Goal: Information Seeking & Learning: Learn about a topic

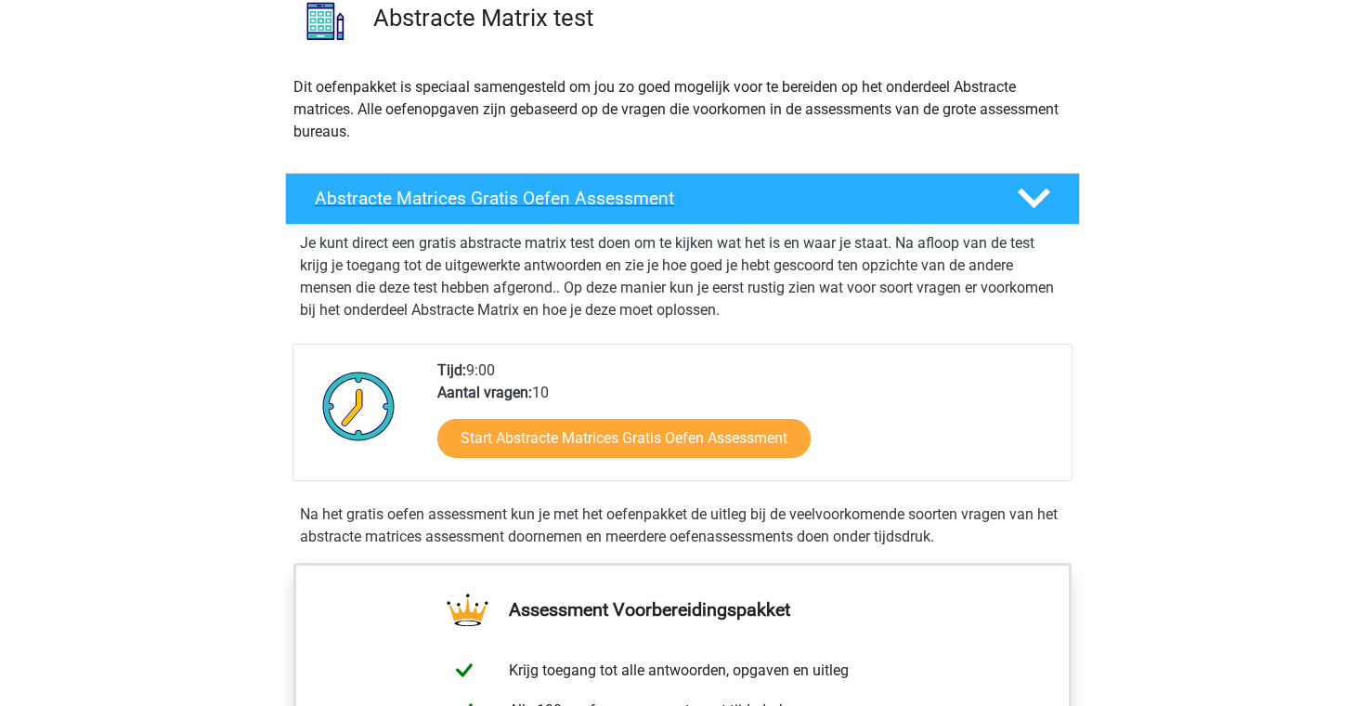
scroll to position [306, 0]
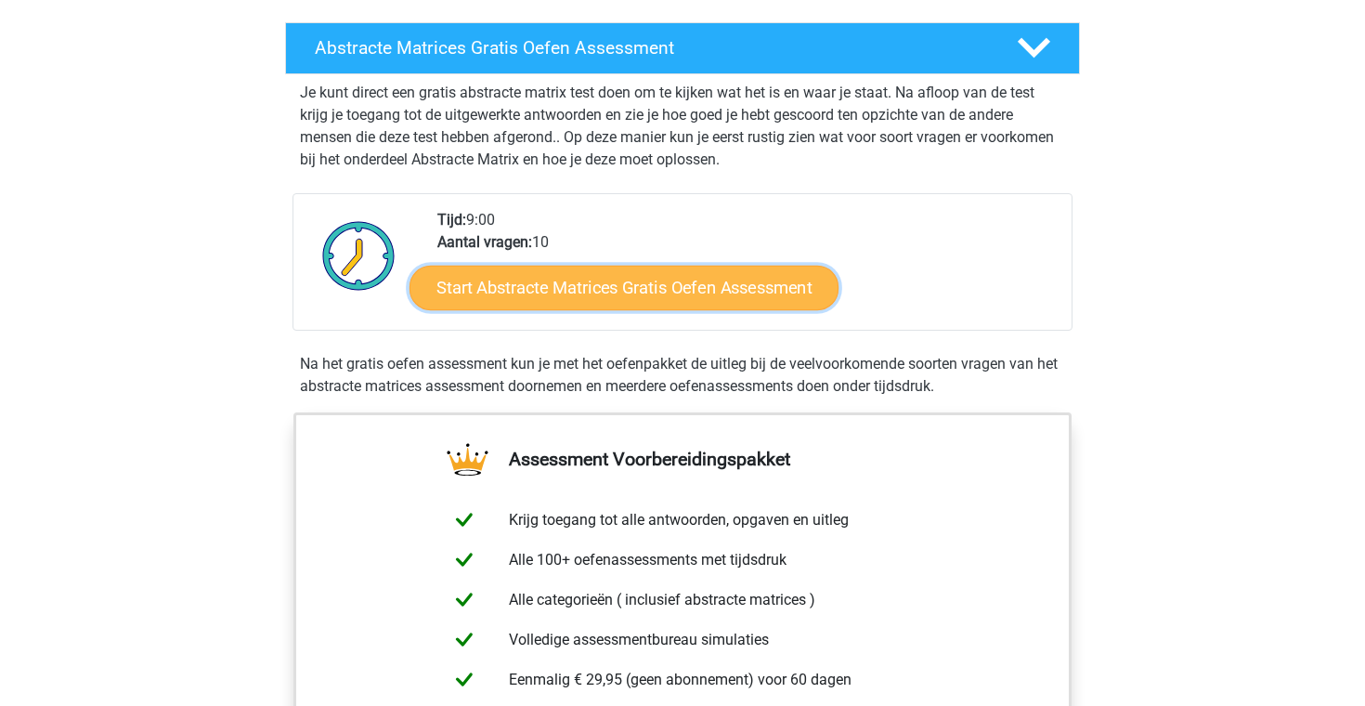
click at [608, 278] on link "Start Abstracte Matrices Gratis Oefen Assessment" at bounding box center [623, 287] width 429 height 45
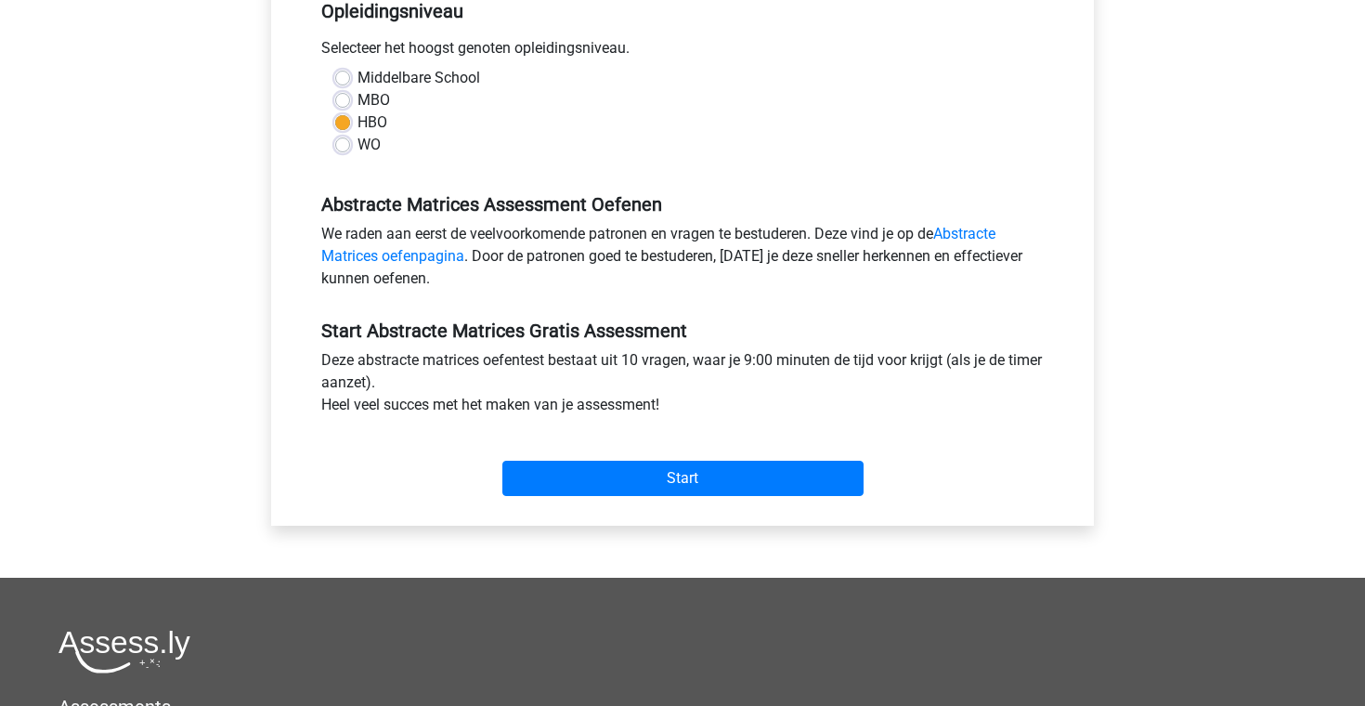
scroll to position [474, 0]
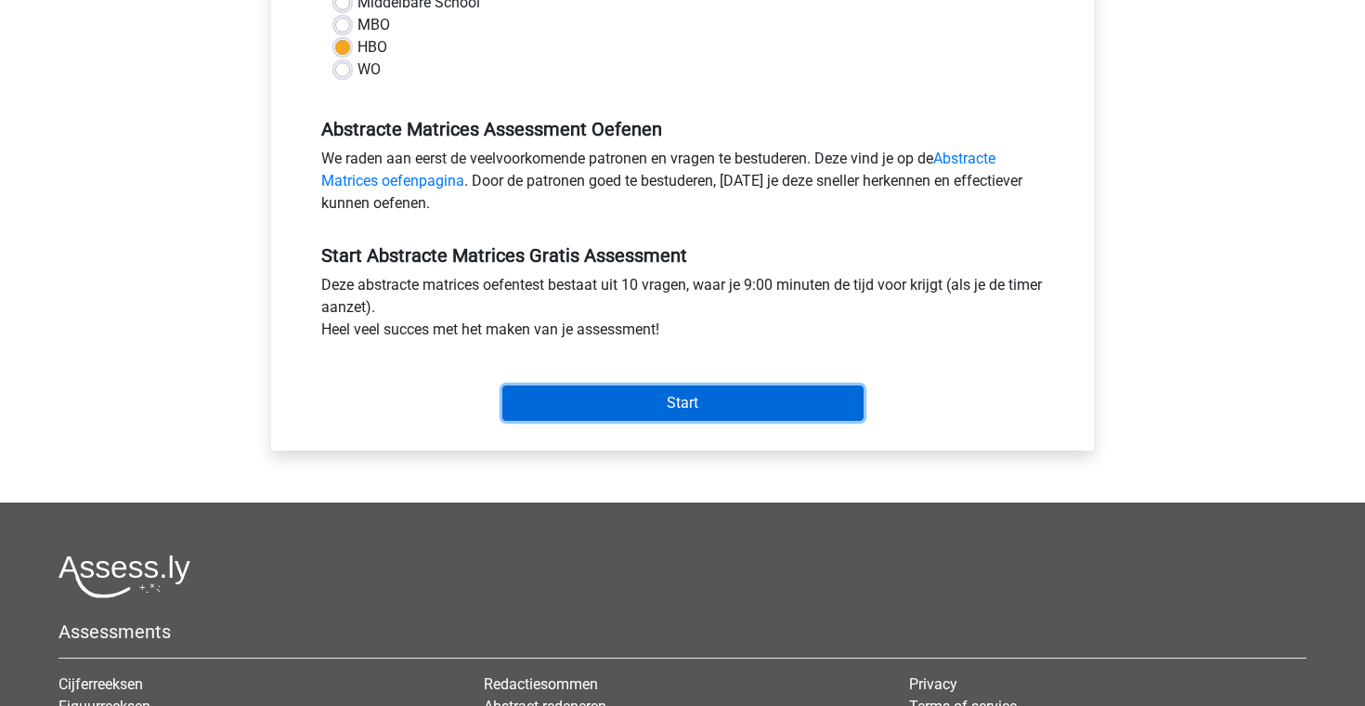
click at [680, 401] on input "Start" at bounding box center [682, 402] width 361 height 35
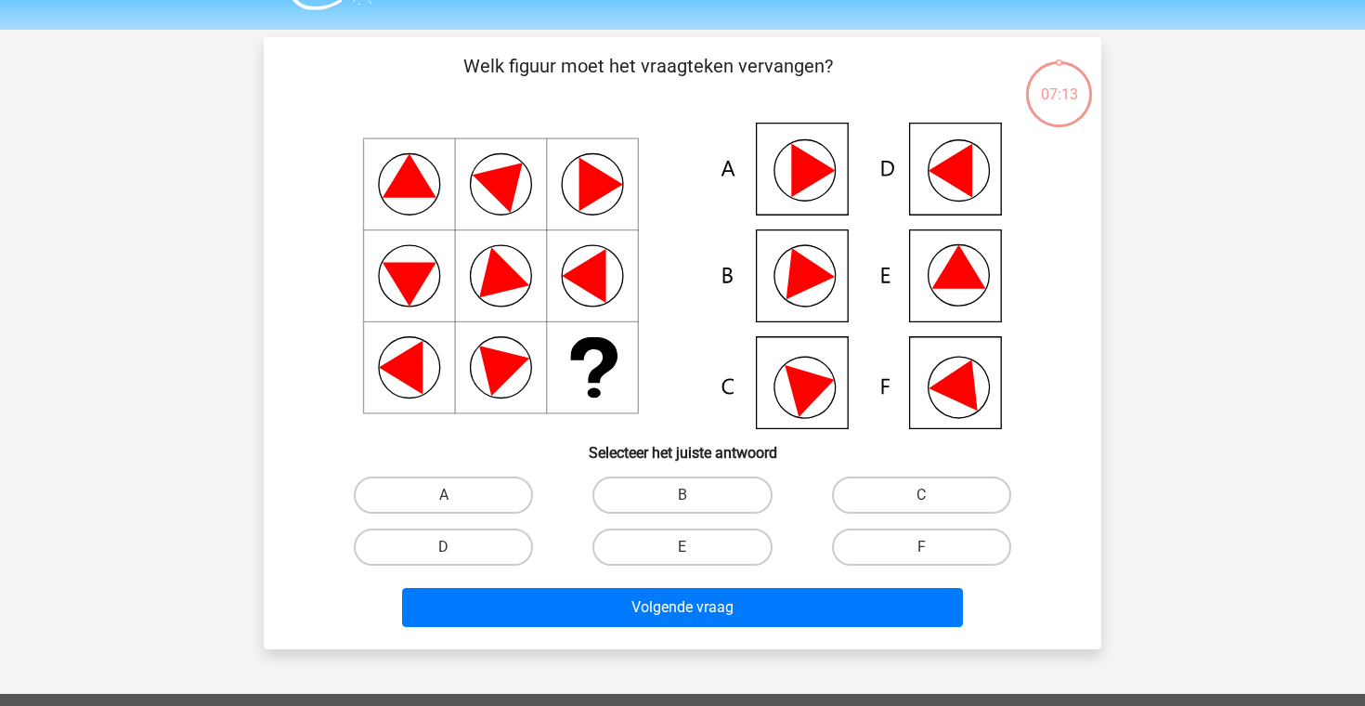
scroll to position [44, 0]
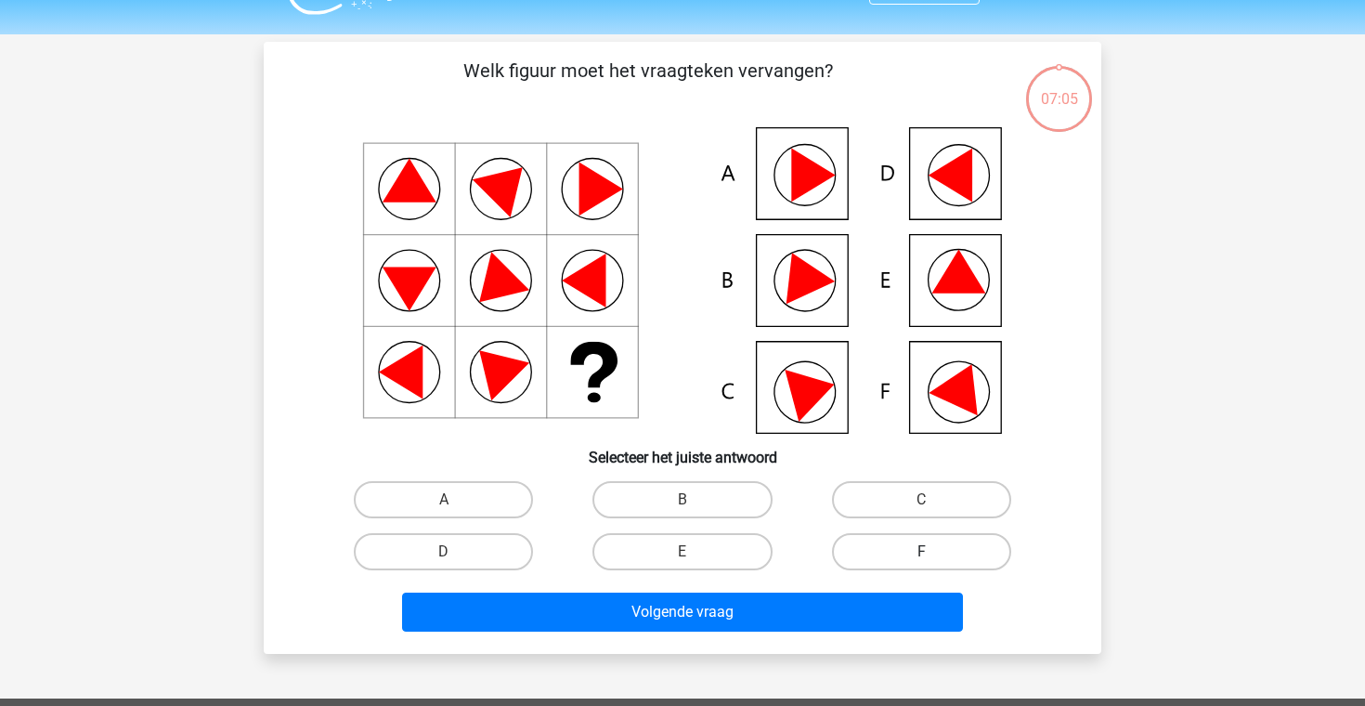
click at [881, 542] on label "F" at bounding box center [921, 551] width 179 height 37
click at [921, 551] on input "F" at bounding box center [927, 557] width 12 height 12
radio input "true"
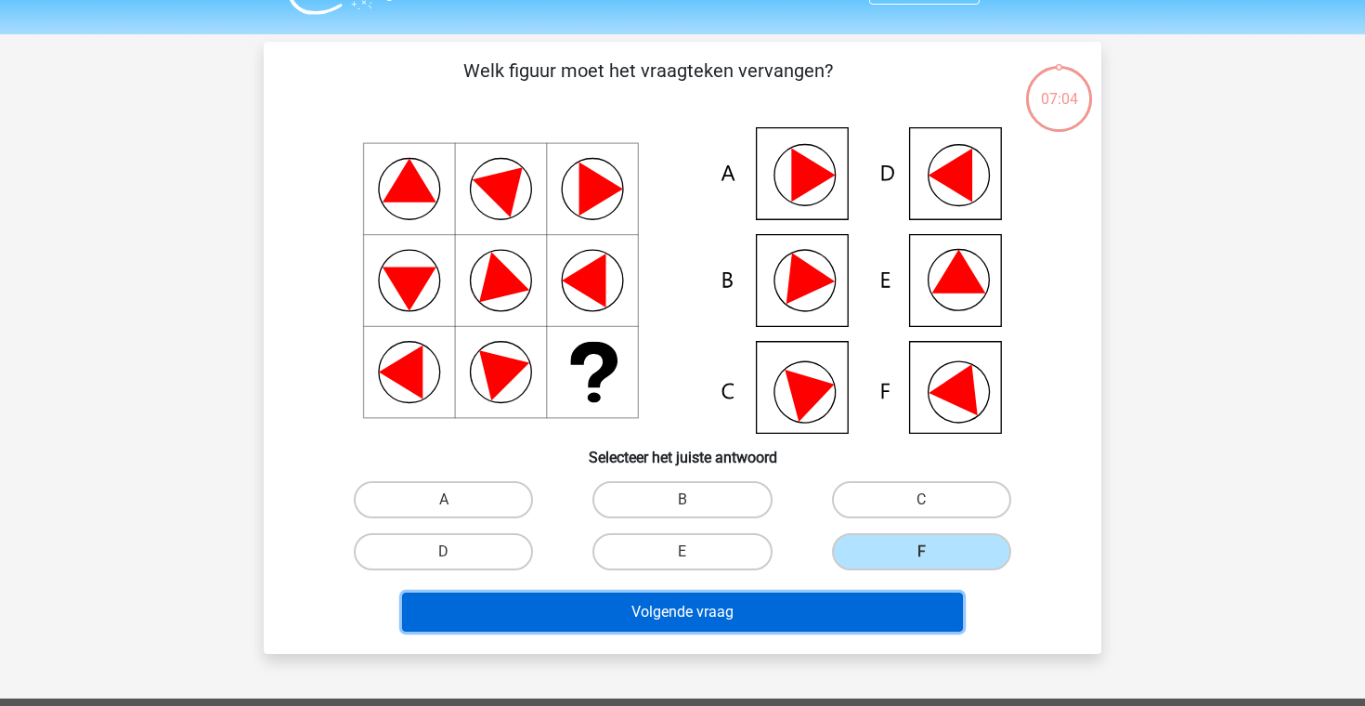
click at [835, 615] on button "Volgende vraag" at bounding box center [683, 611] width 562 height 39
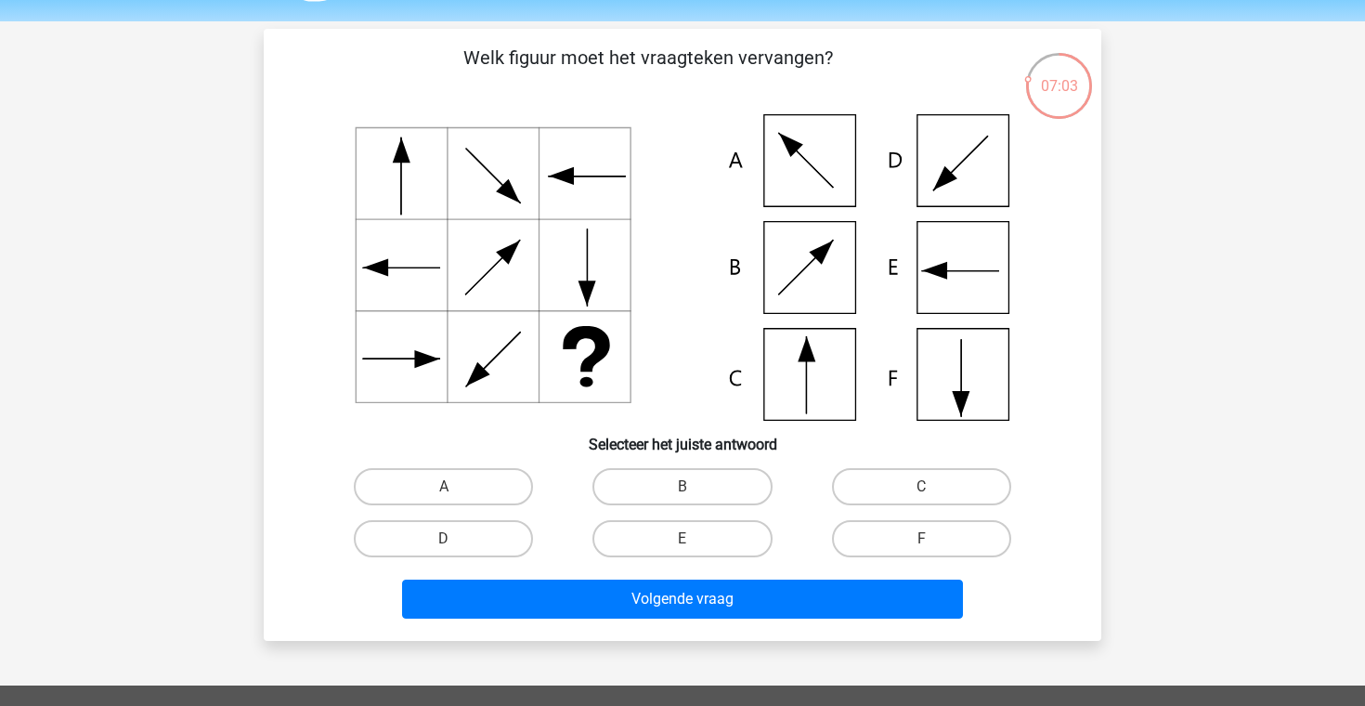
scroll to position [47, 0]
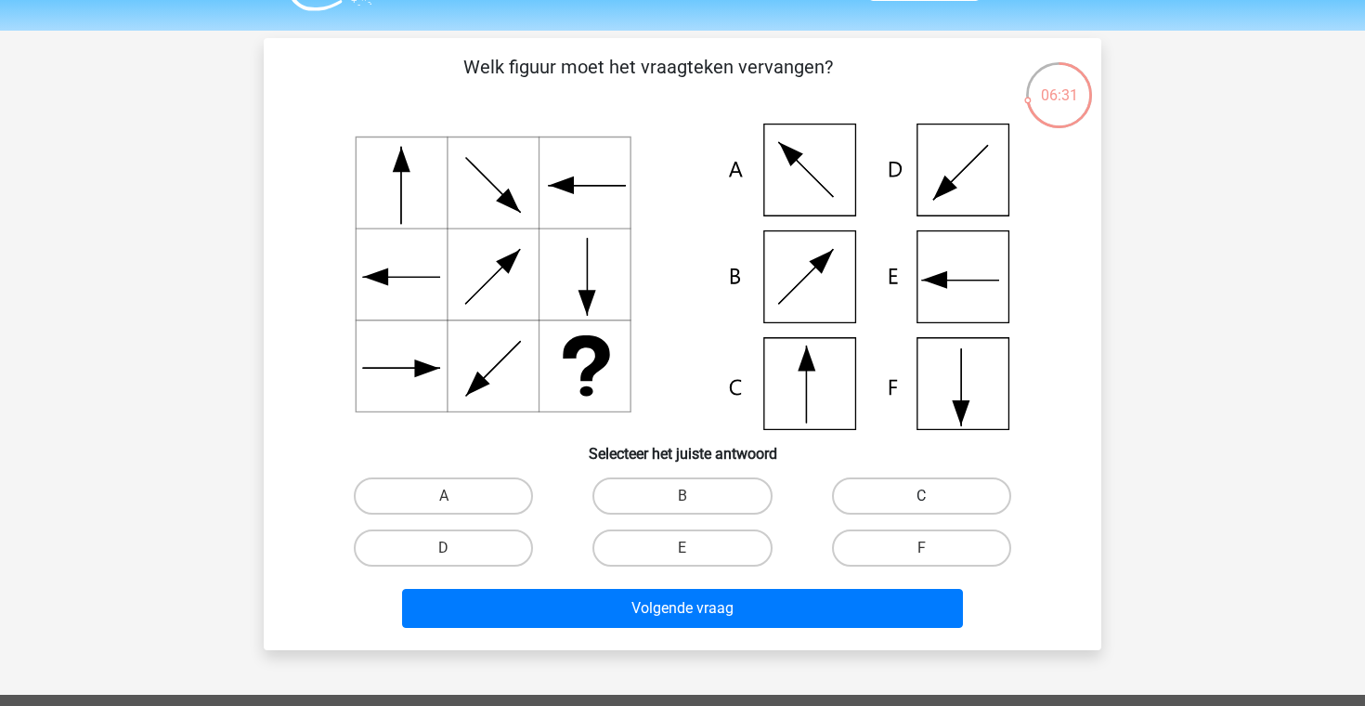
click at [889, 493] on label "C" at bounding box center [921, 495] width 179 height 37
click at [921, 496] on input "C" at bounding box center [927, 502] width 12 height 12
radio input "true"
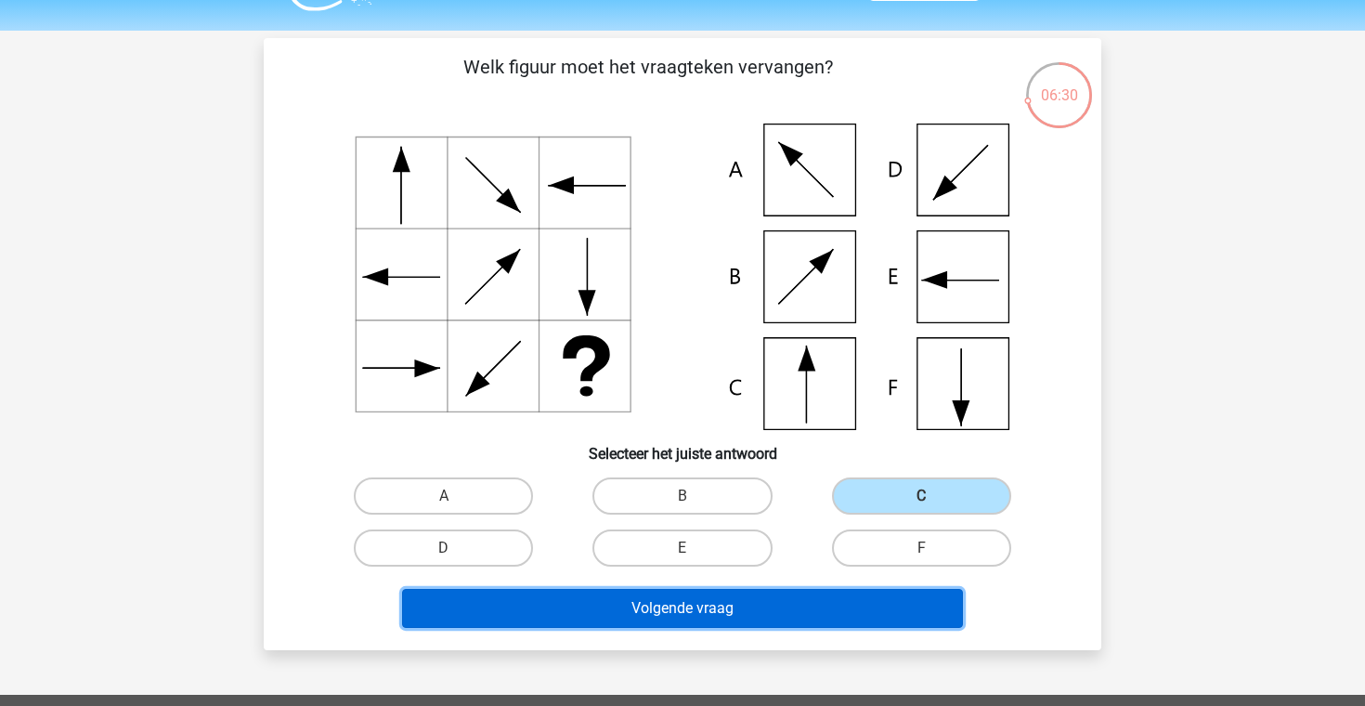
click at [805, 611] on button "Volgende vraag" at bounding box center [683, 608] width 562 height 39
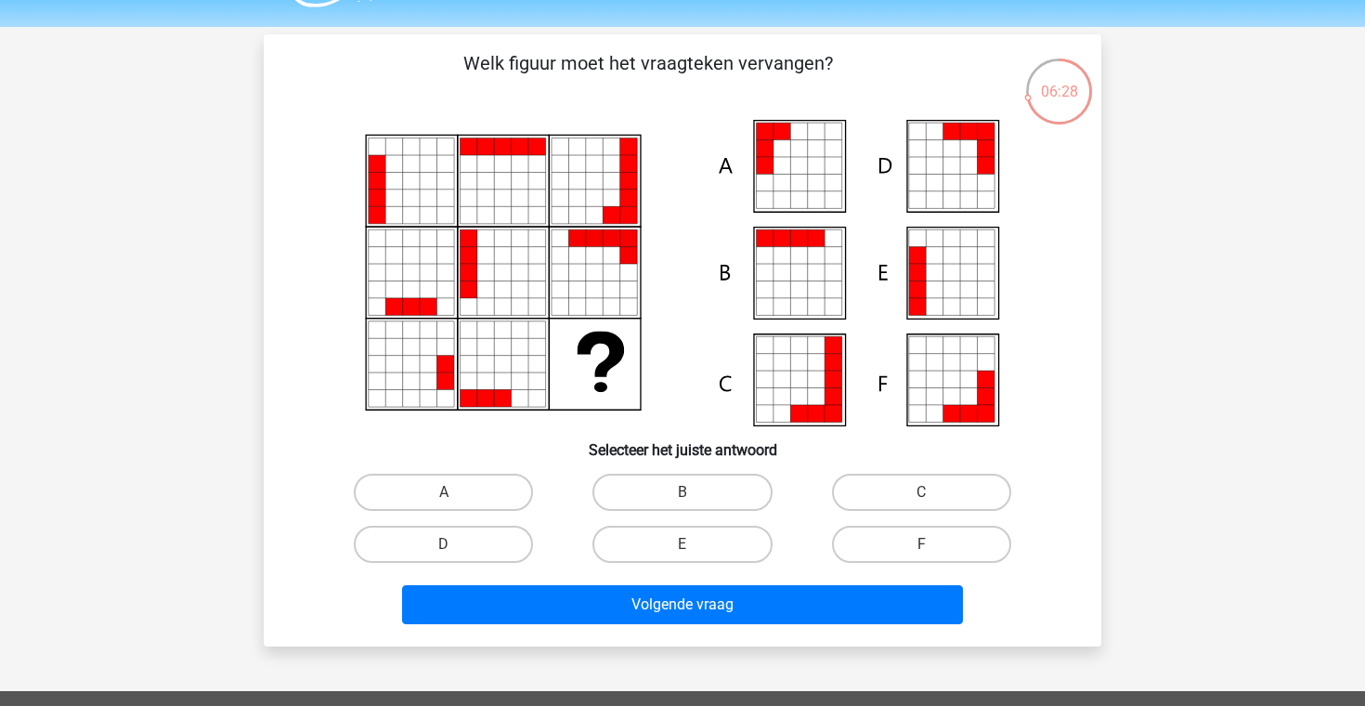
scroll to position [50, 0]
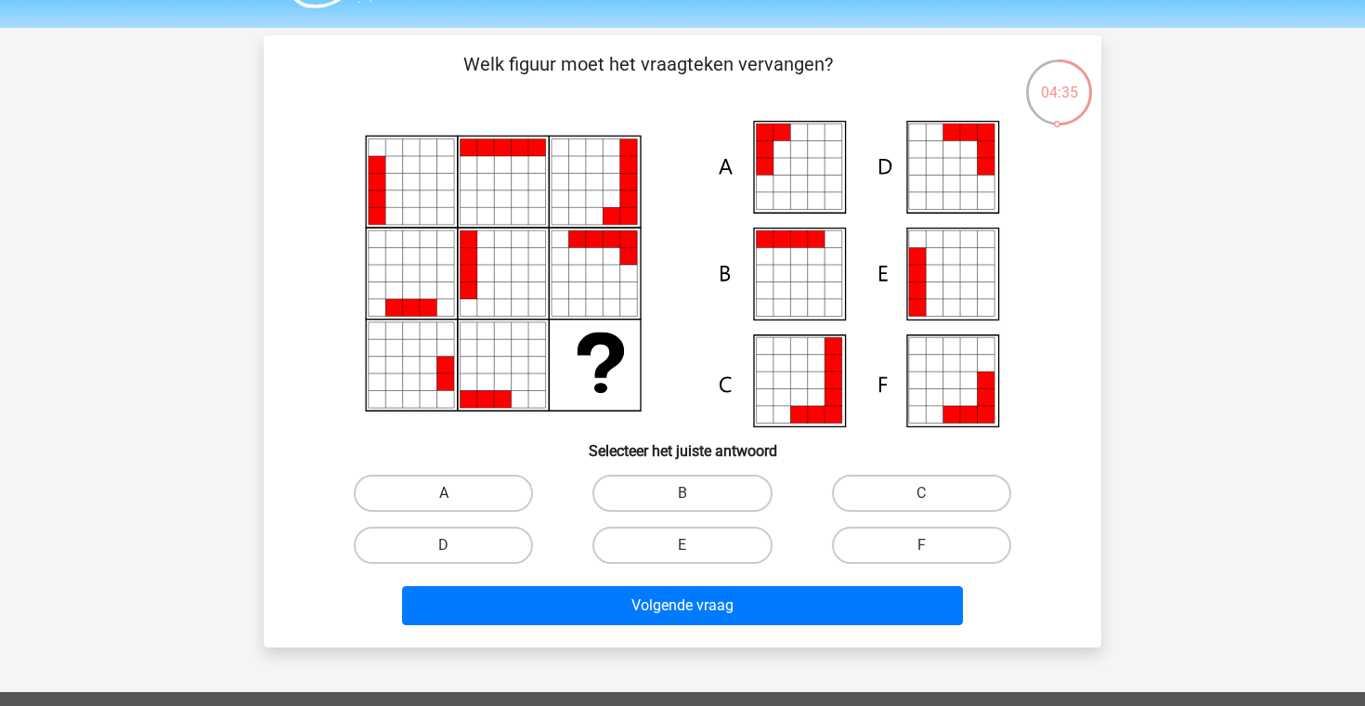
click at [464, 482] on label "A" at bounding box center [443, 492] width 179 height 37
click at [456, 493] on input "A" at bounding box center [450, 499] width 12 height 12
radio input "true"
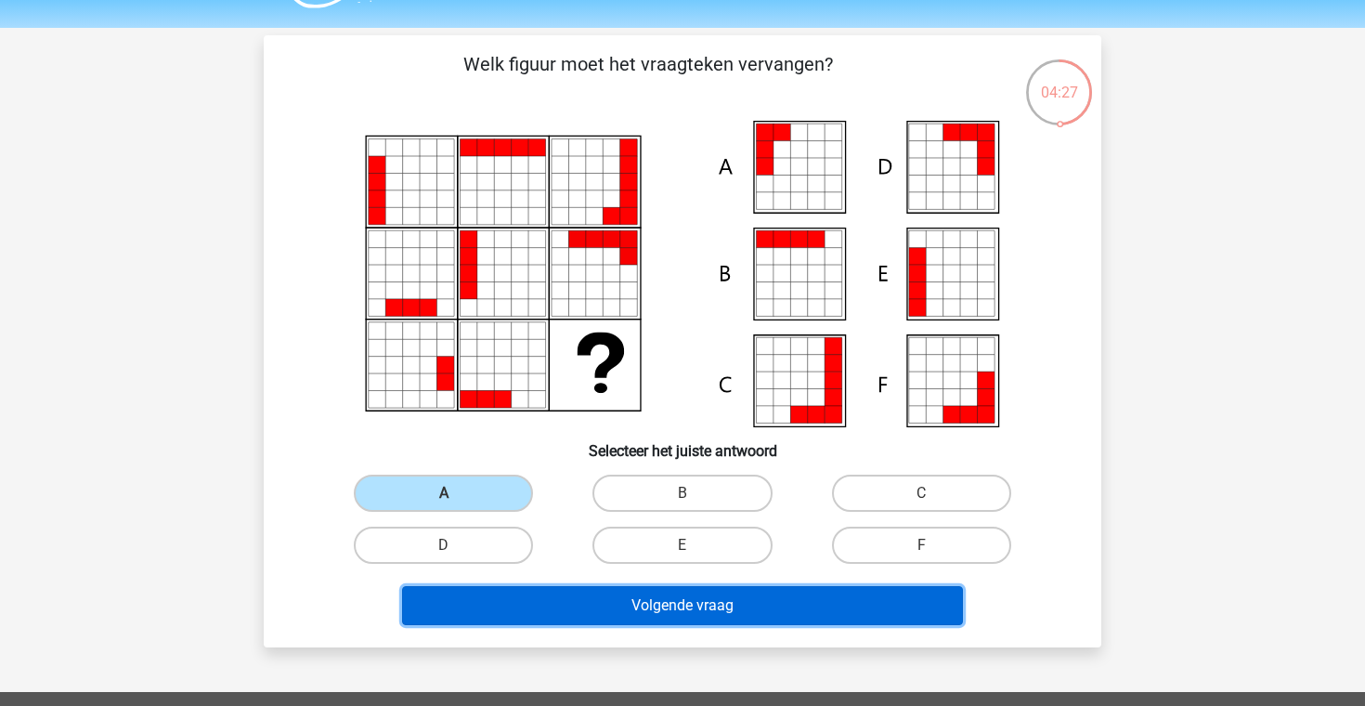
click at [770, 599] on button "Volgende vraag" at bounding box center [683, 605] width 562 height 39
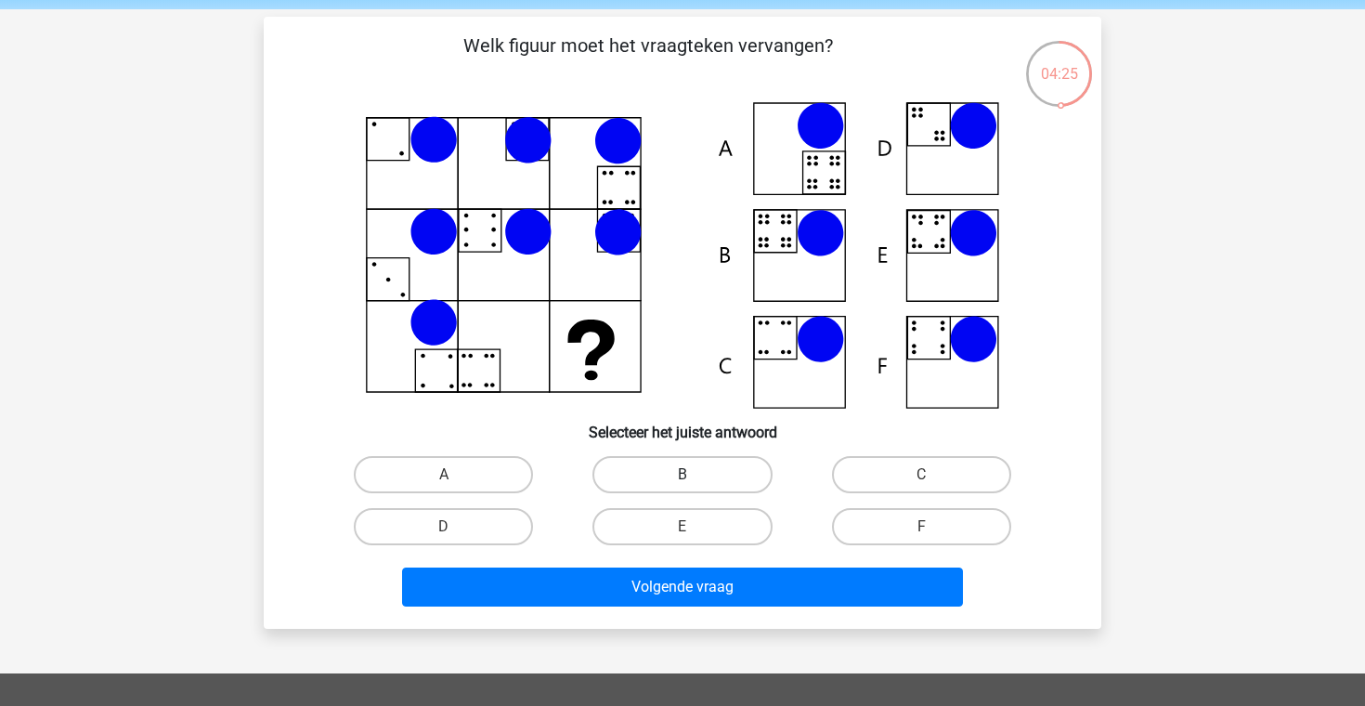
scroll to position [55, 0]
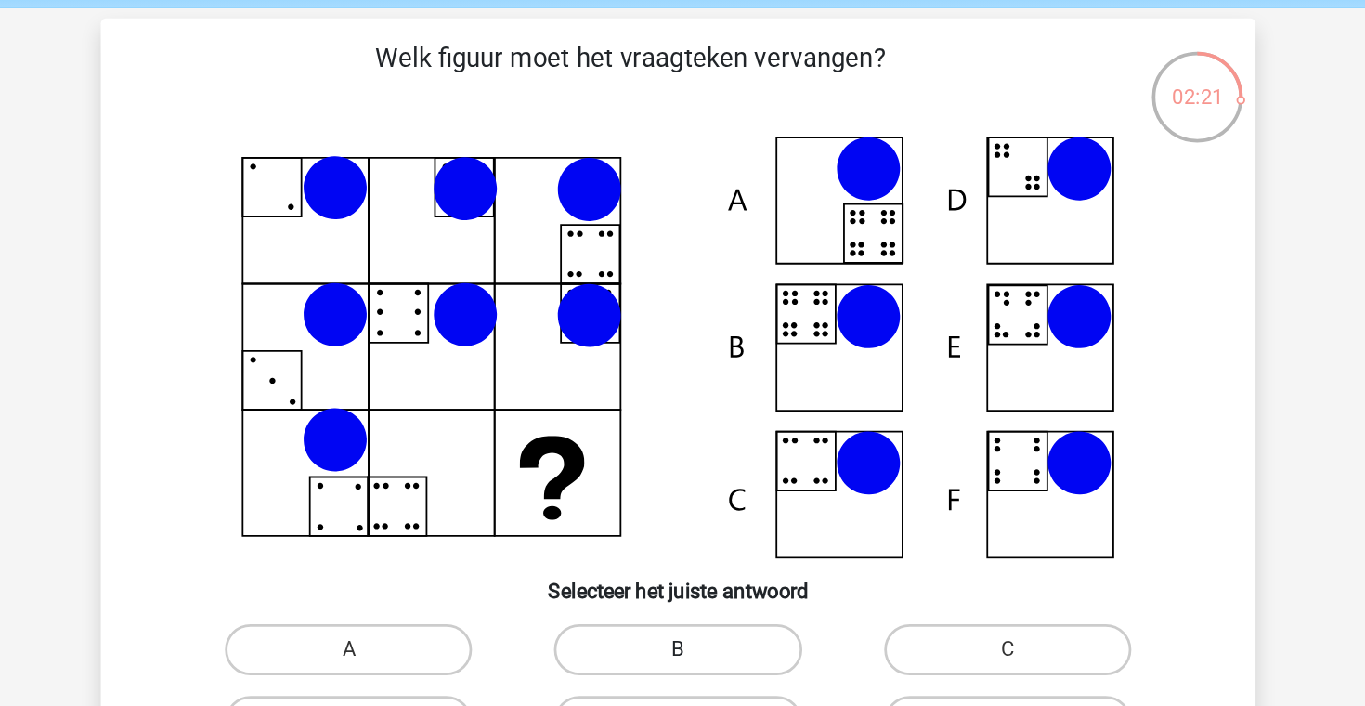
click at [623, 484] on label "B" at bounding box center [681, 488] width 179 height 37
click at [682, 488] on input "B" at bounding box center [688, 494] width 12 height 12
radio input "true"
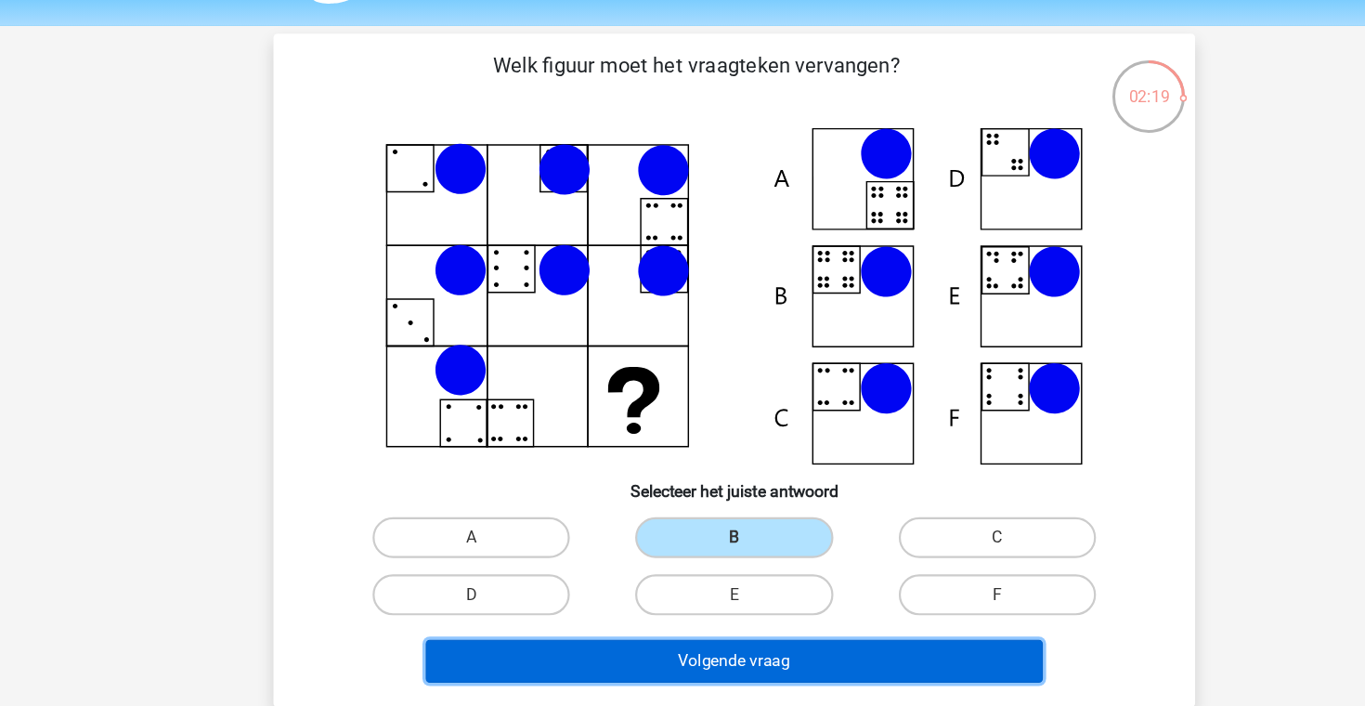
click at [864, 597] on button "Volgende vraag" at bounding box center [683, 600] width 562 height 39
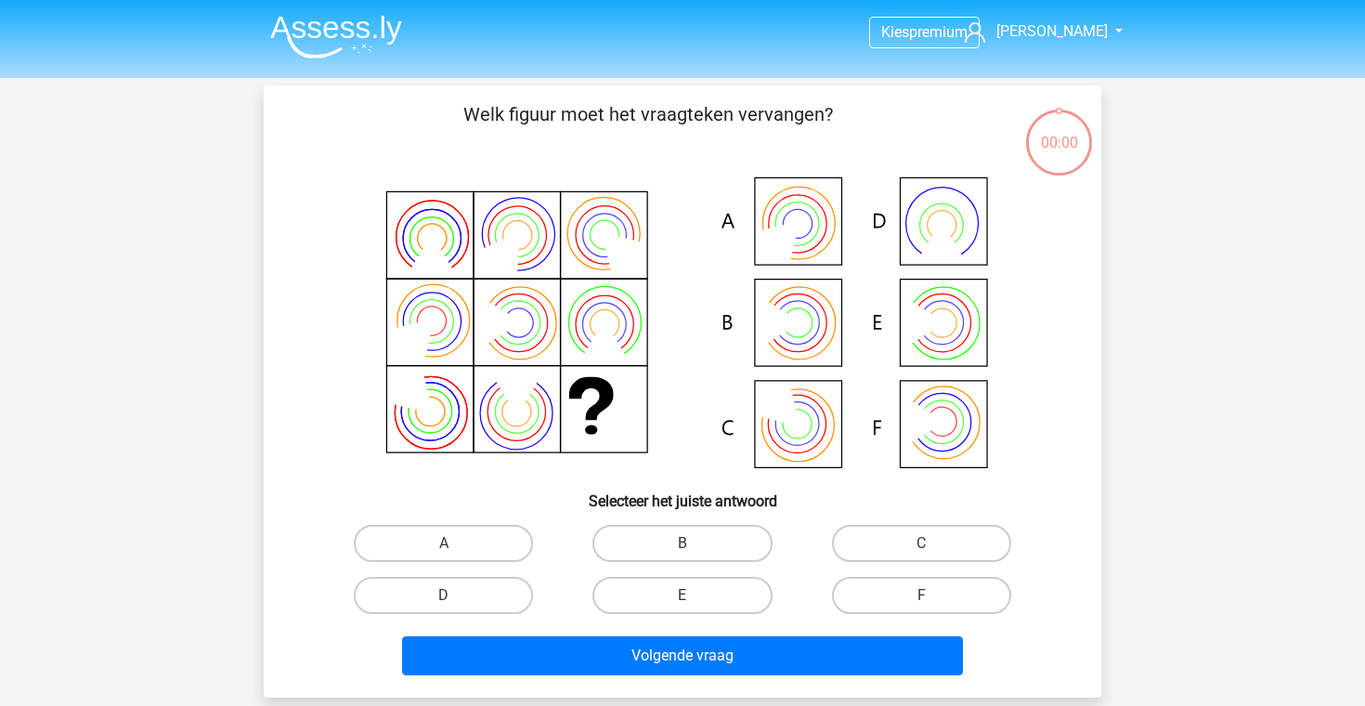
scroll to position [55, 0]
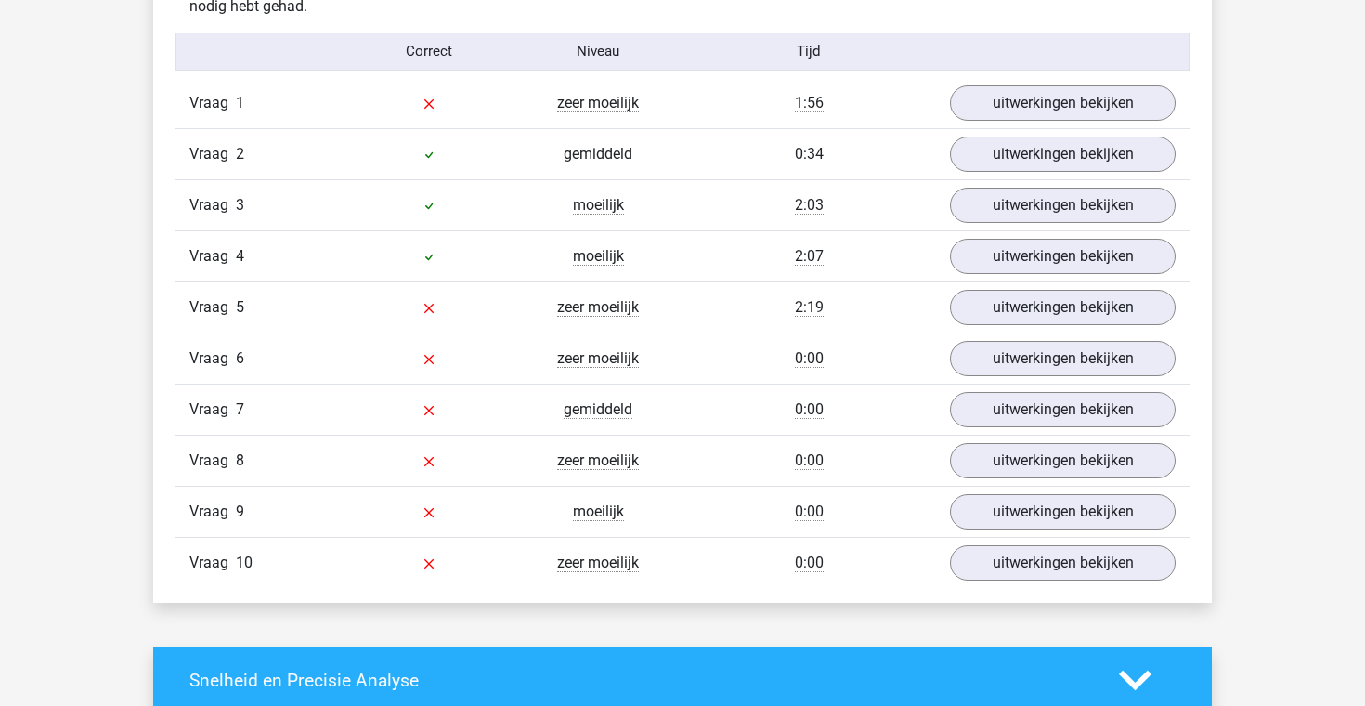
scroll to position [1529, 0]
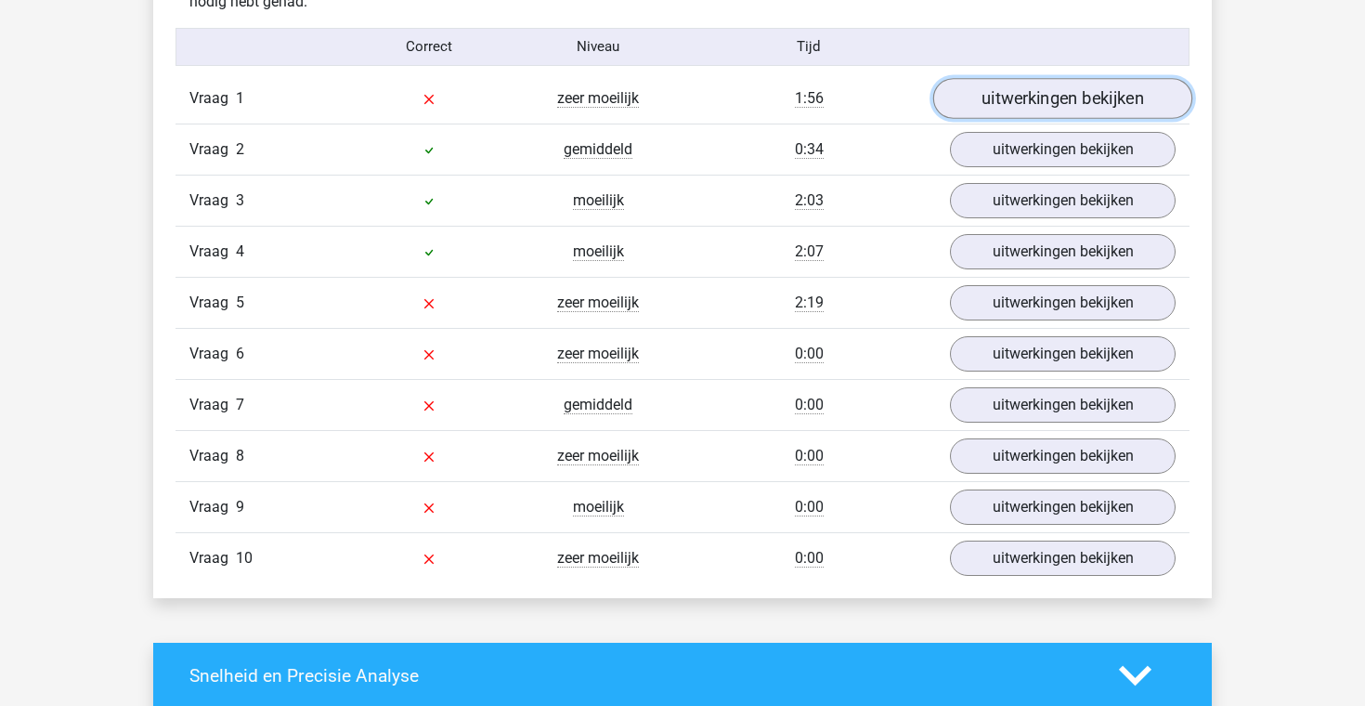
click at [1043, 102] on link "uitwerkingen bekijken" at bounding box center [1062, 98] width 259 height 41
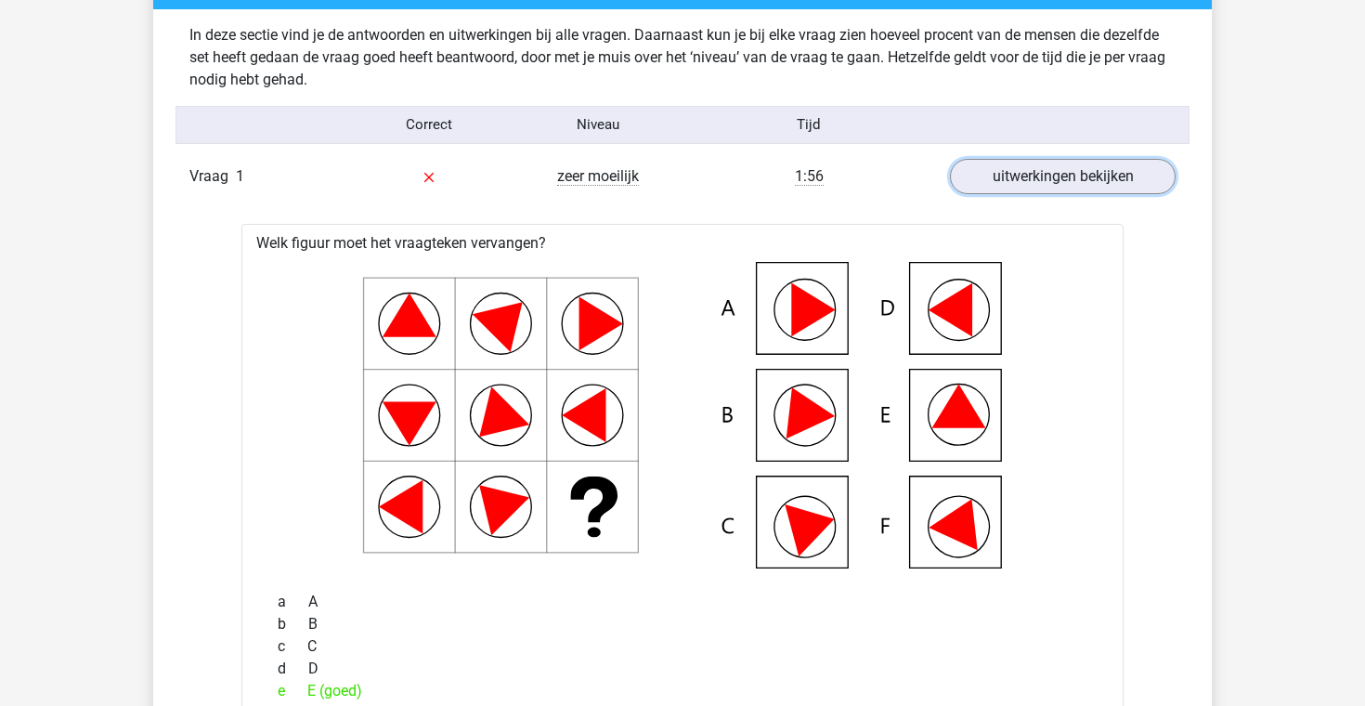
scroll to position [1383, 0]
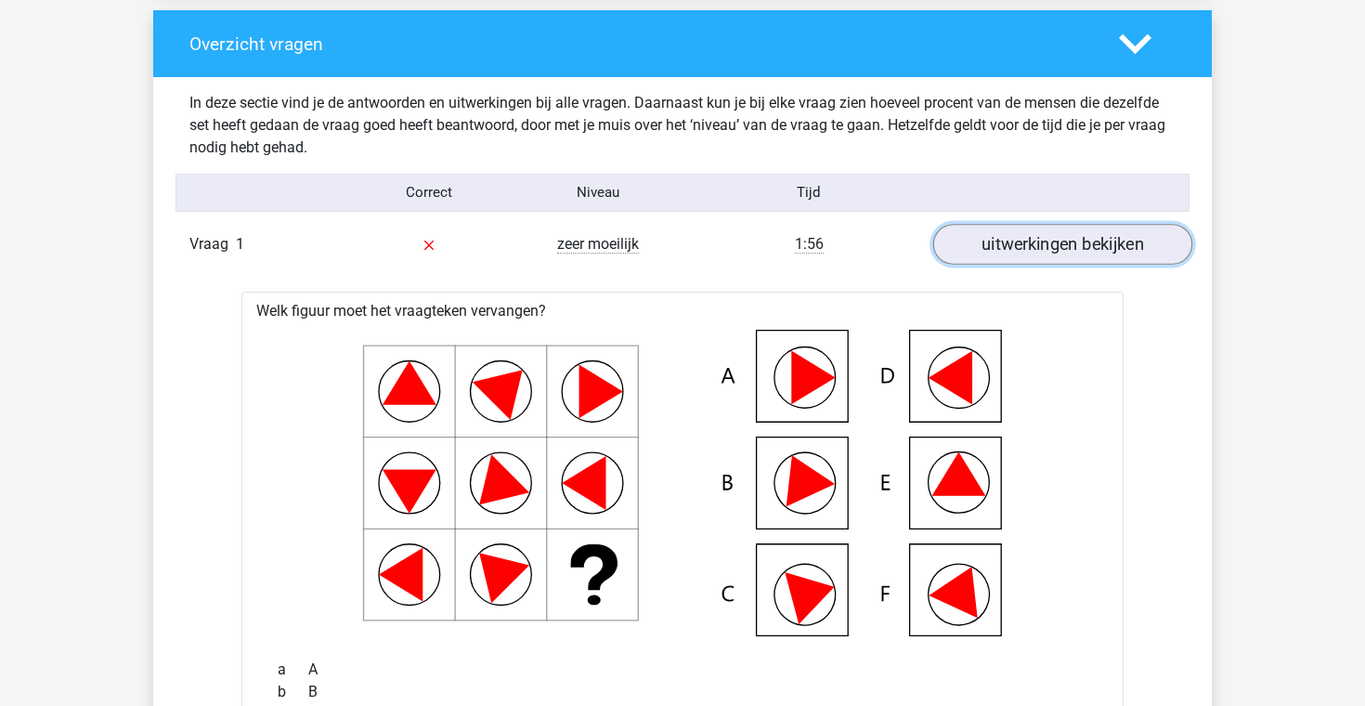
click at [967, 245] on link "uitwerkingen bekijken" at bounding box center [1062, 244] width 259 height 41
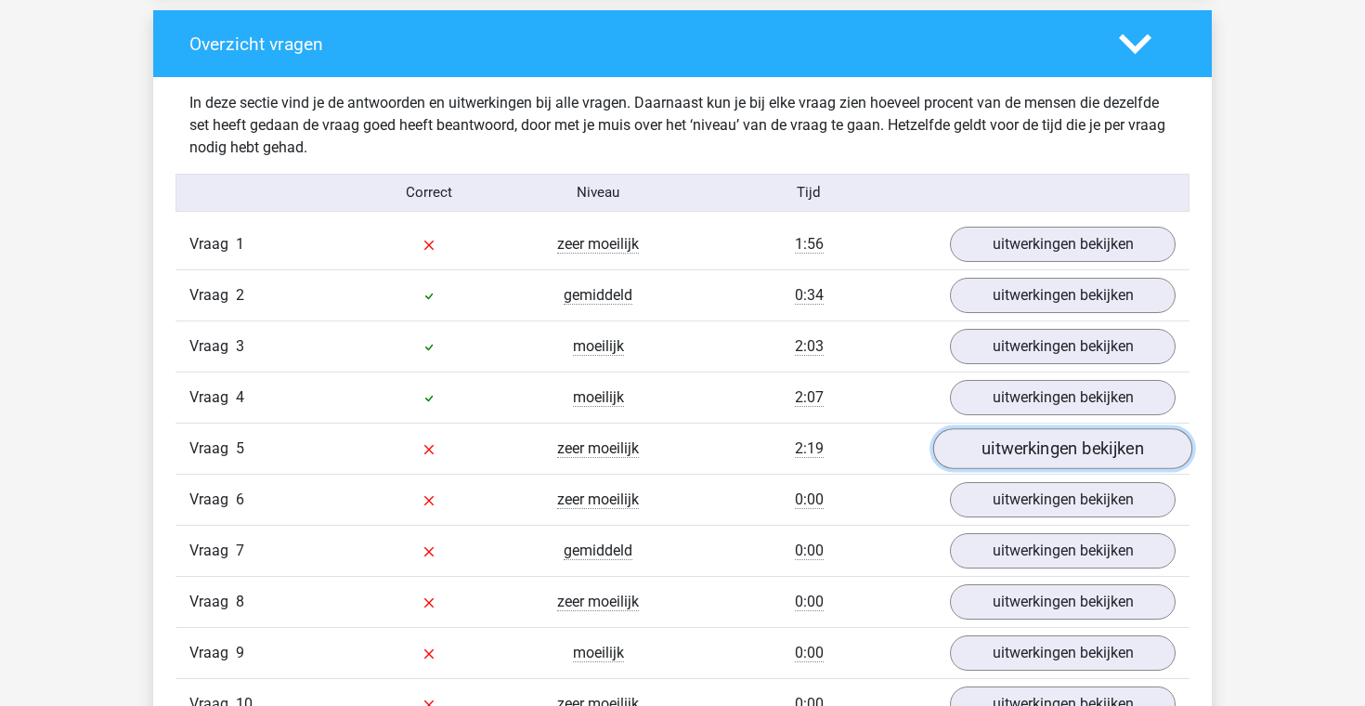
click at [986, 446] on link "uitwerkingen bekijken" at bounding box center [1062, 448] width 259 height 41
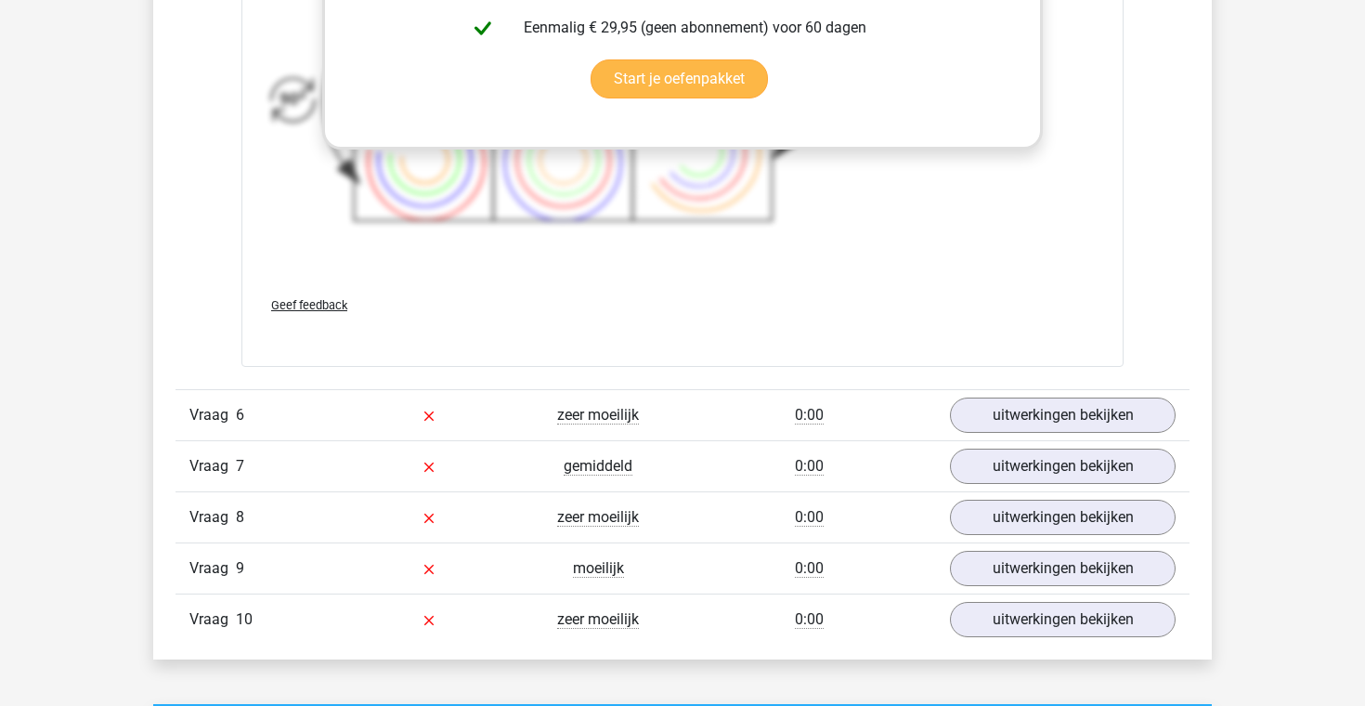
scroll to position [2933, 0]
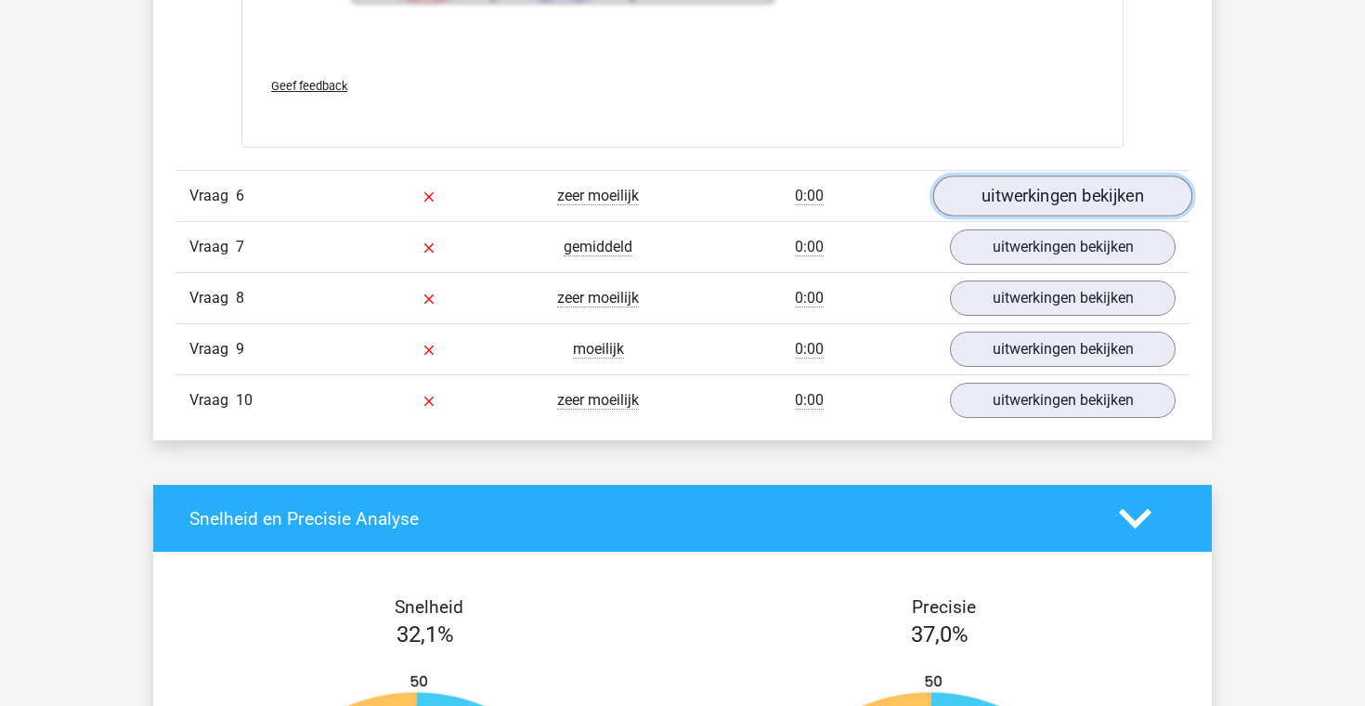
click at [986, 192] on link "uitwerkingen bekijken" at bounding box center [1062, 195] width 259 height 41
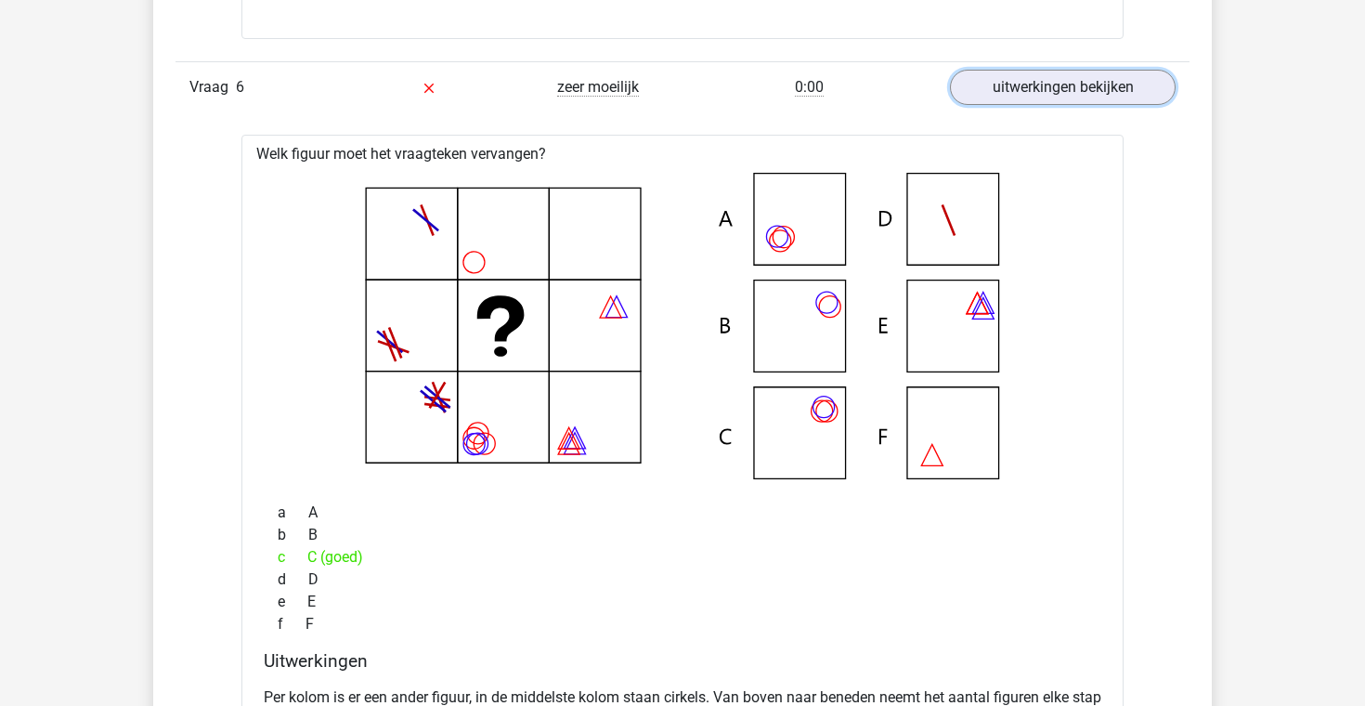
scroll to position [3335, 0]
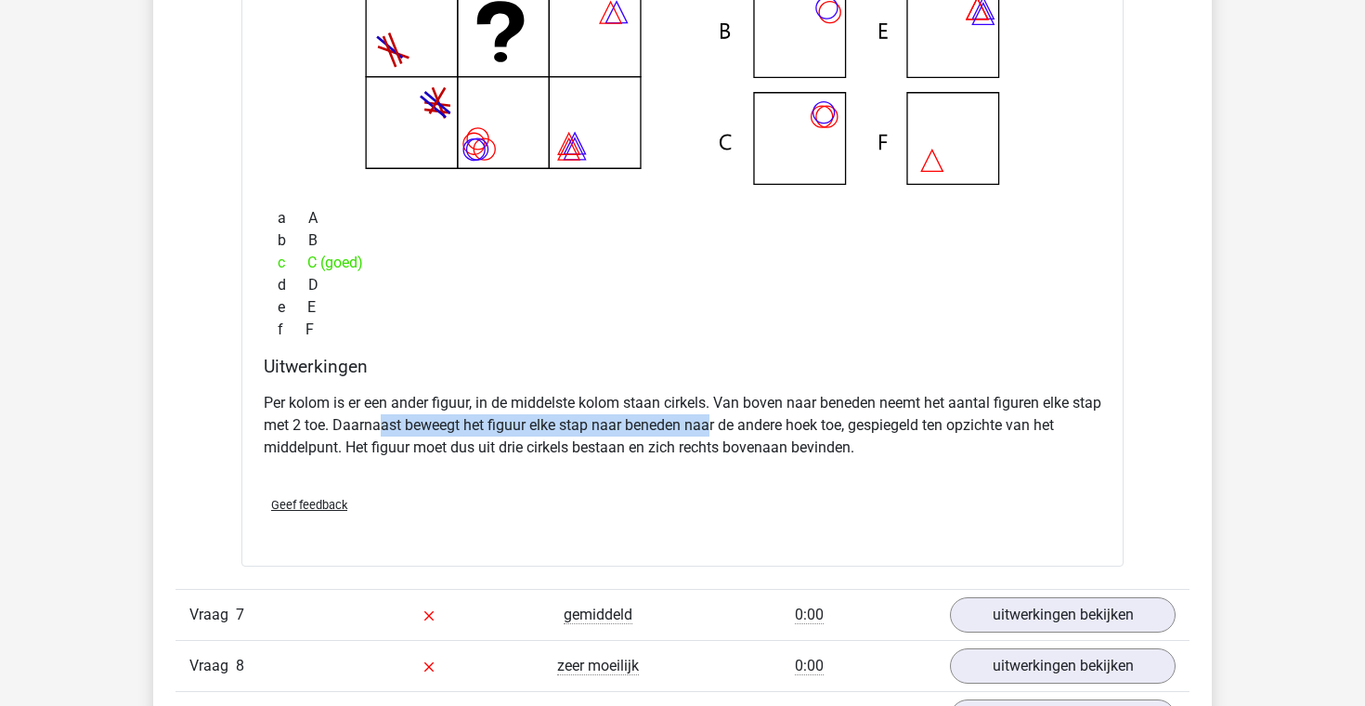
drag, startPoint x: 414, startPoint y: 427, endPoint x: 740, endPoint y: 426, distance: 325.8
click at [742, 426] on p "Per kolom is er een ander figuur, in de middelste kolom staan cirkels. Van bove…" at bounding box center [682, 425] width 837 height 67
drag, startPoint x: 813, startPoint y: 434, endPoint x: 860, endPoint y: 434, distance: 46.4
click at [860, 434] on p "Per kolom is er een ander figuur, in de middelste kolom staan cirkels. Van bove…" at bounding box center [682, 425] width 837 height 67
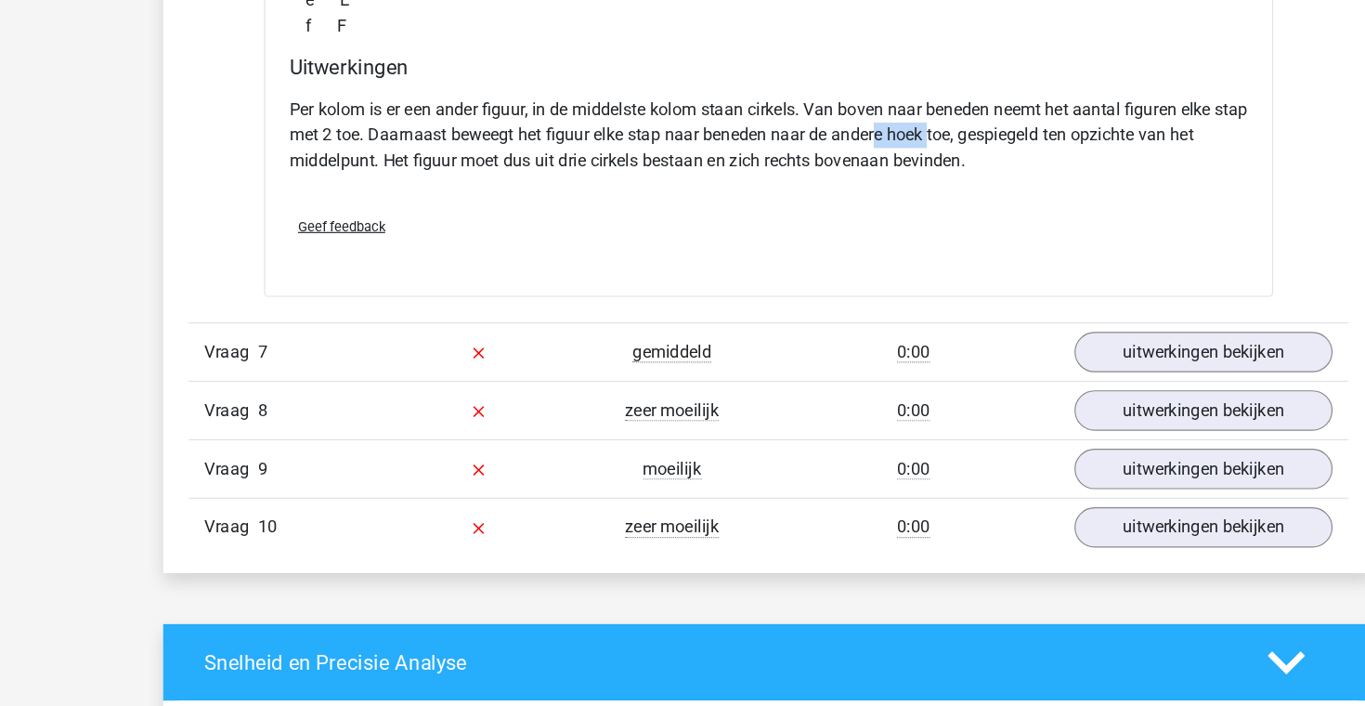
scroll to position [3553, 0]
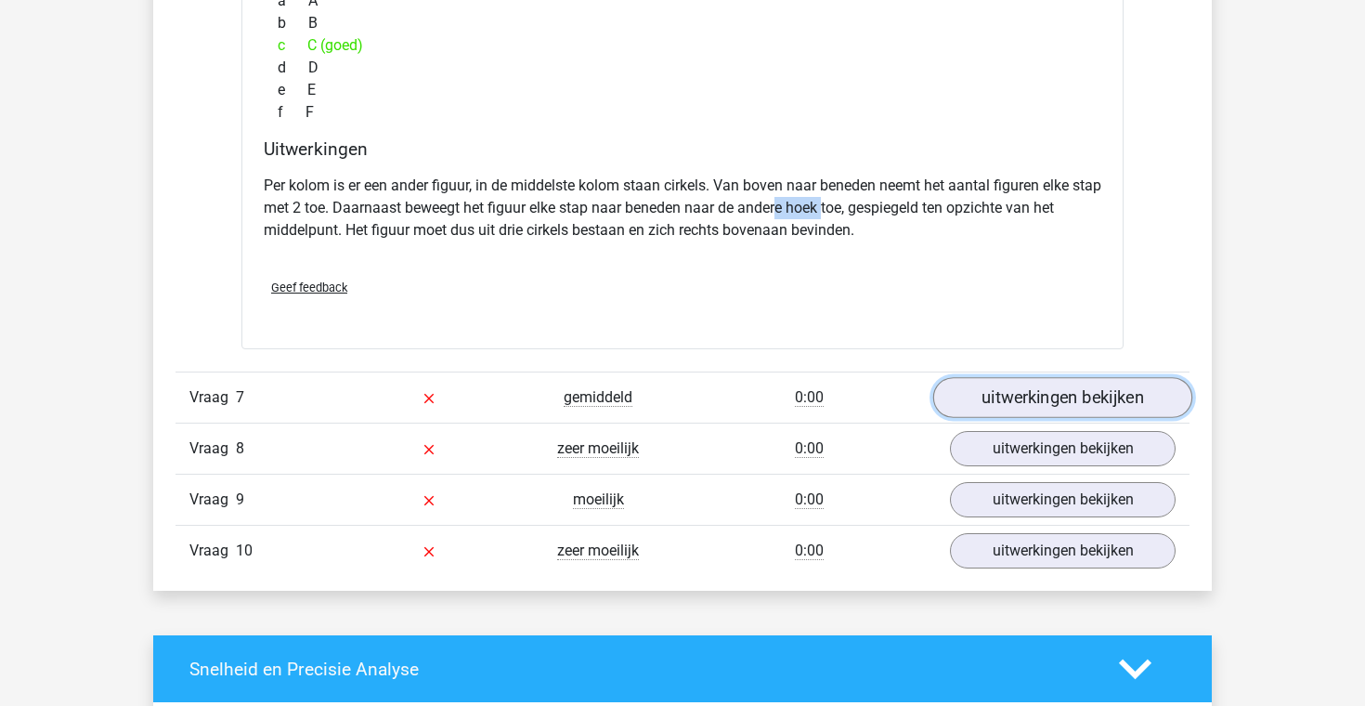
click at [1017, 400] on link "uitwerkingen bekijken" at bounding box center [1062, 397] width 259 height 41
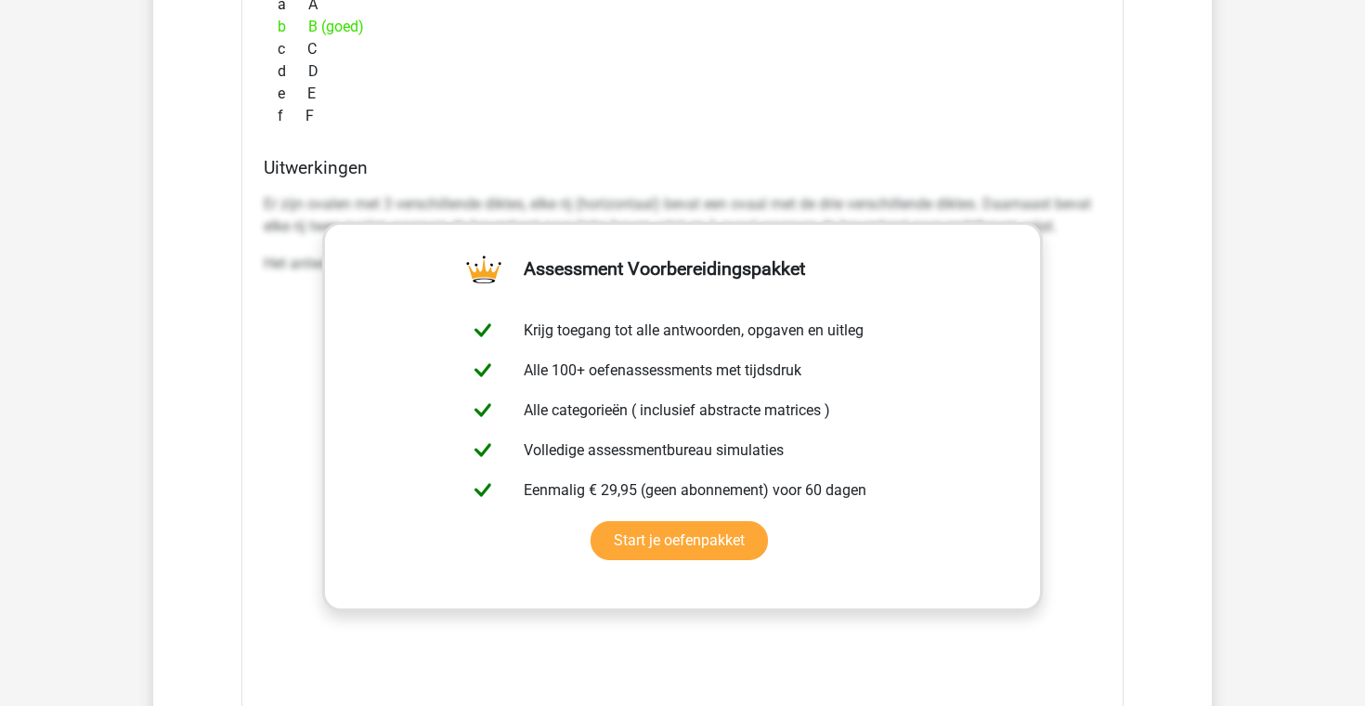
scroll to position [4670, 0]
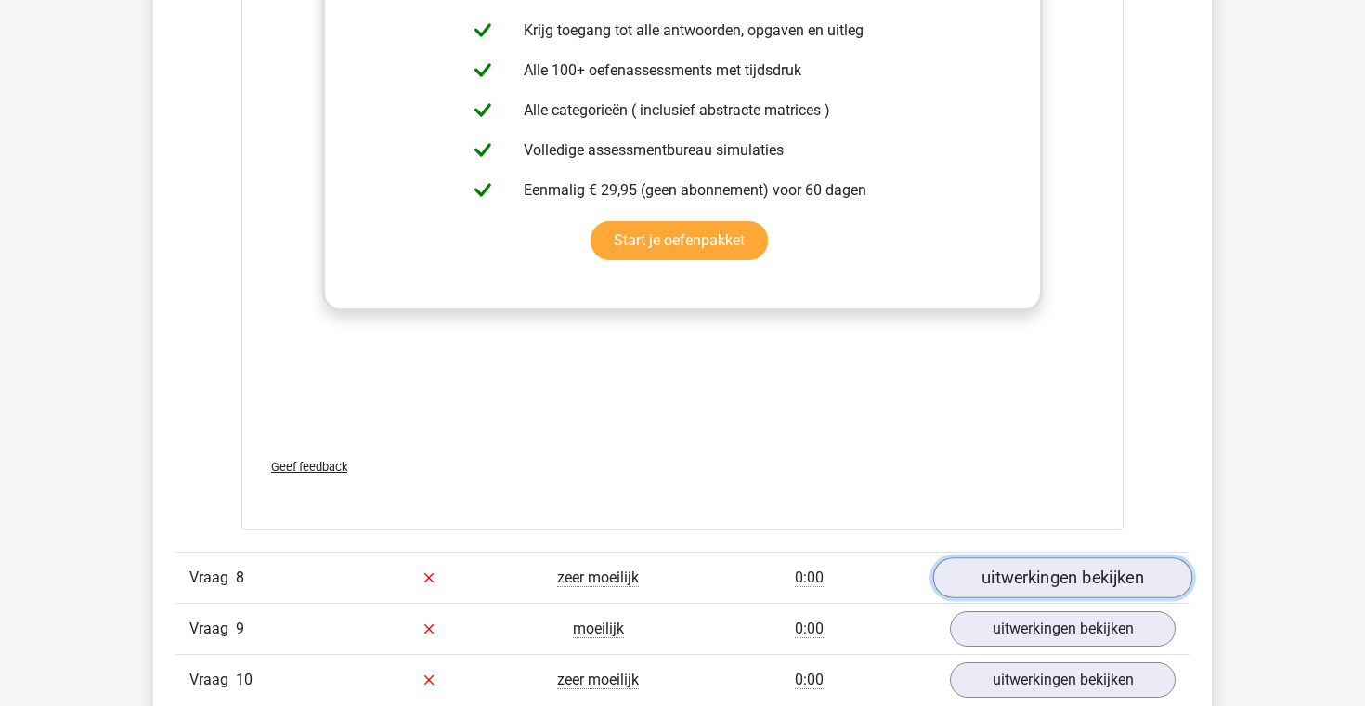
click at [1041, 574] on link "uitwerkingen bekijken" at bounding box center [1062, 577] width 259 height 41
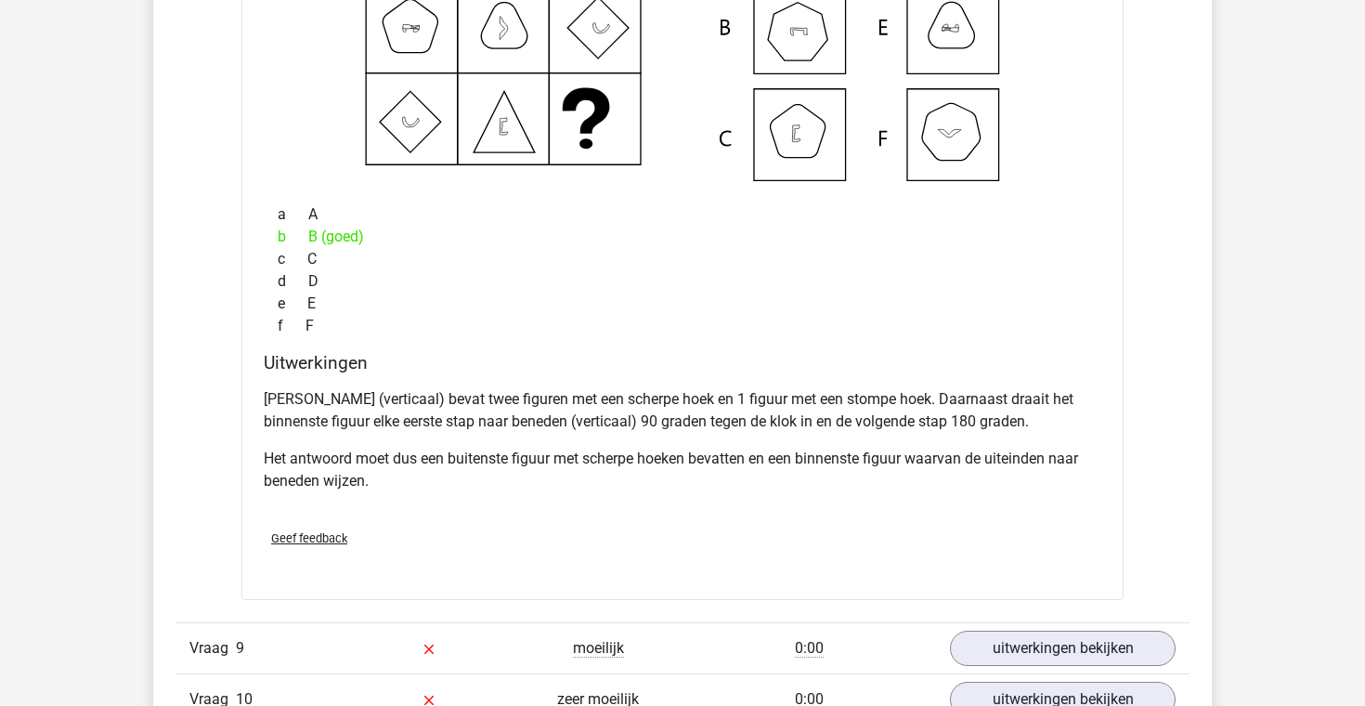
scroll to position [5513, 0]
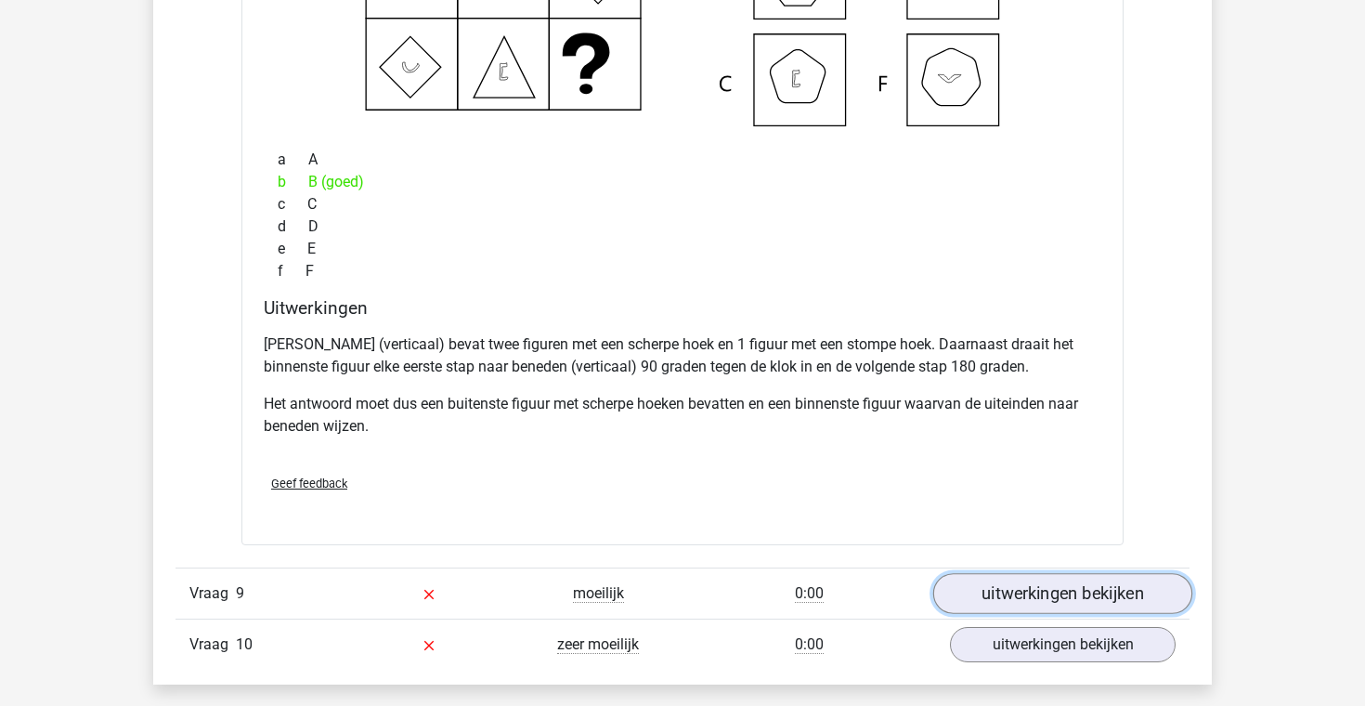
click at [1050, 576] on link "uitwerkingen bekijken" at bounding box center [1062, 593] width 259 height 41
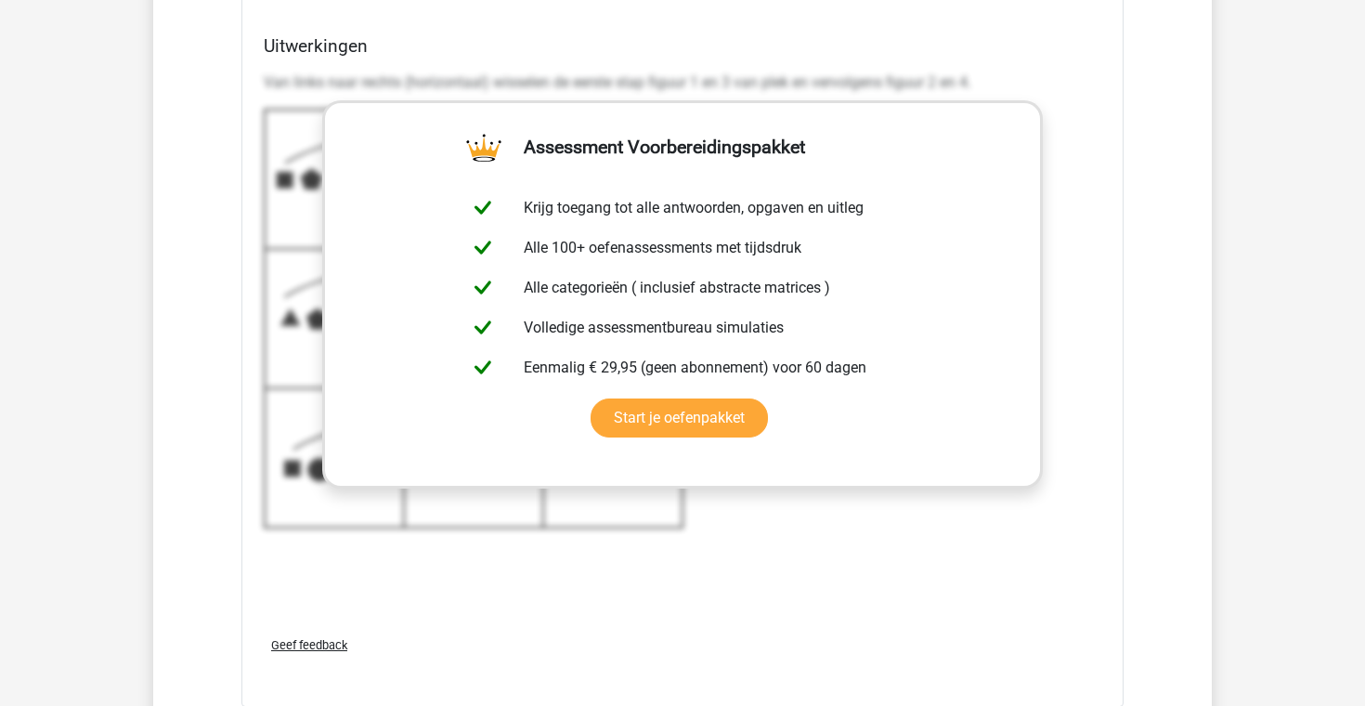
scroll to position [6736, 0]
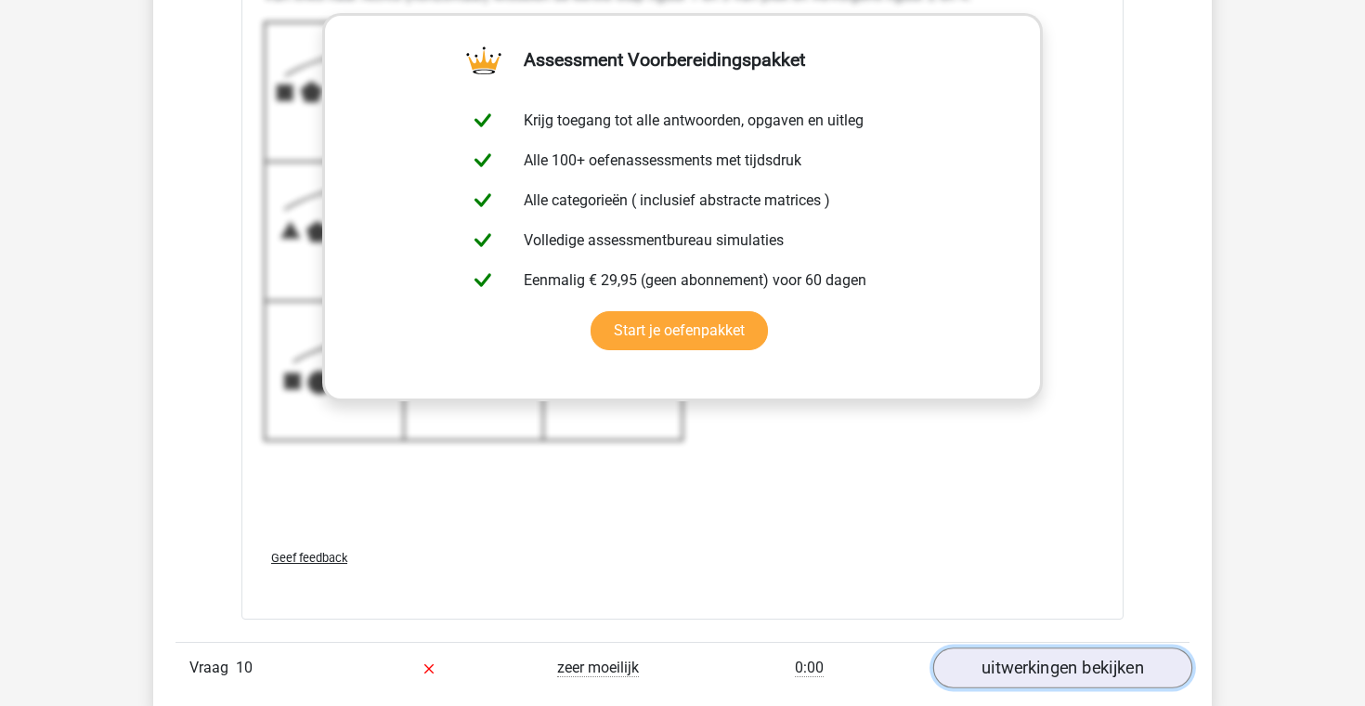
click at [1013, 655] on link "uitwerkingen bekijken" at bounding box center [1062, 667] width 259 height 41
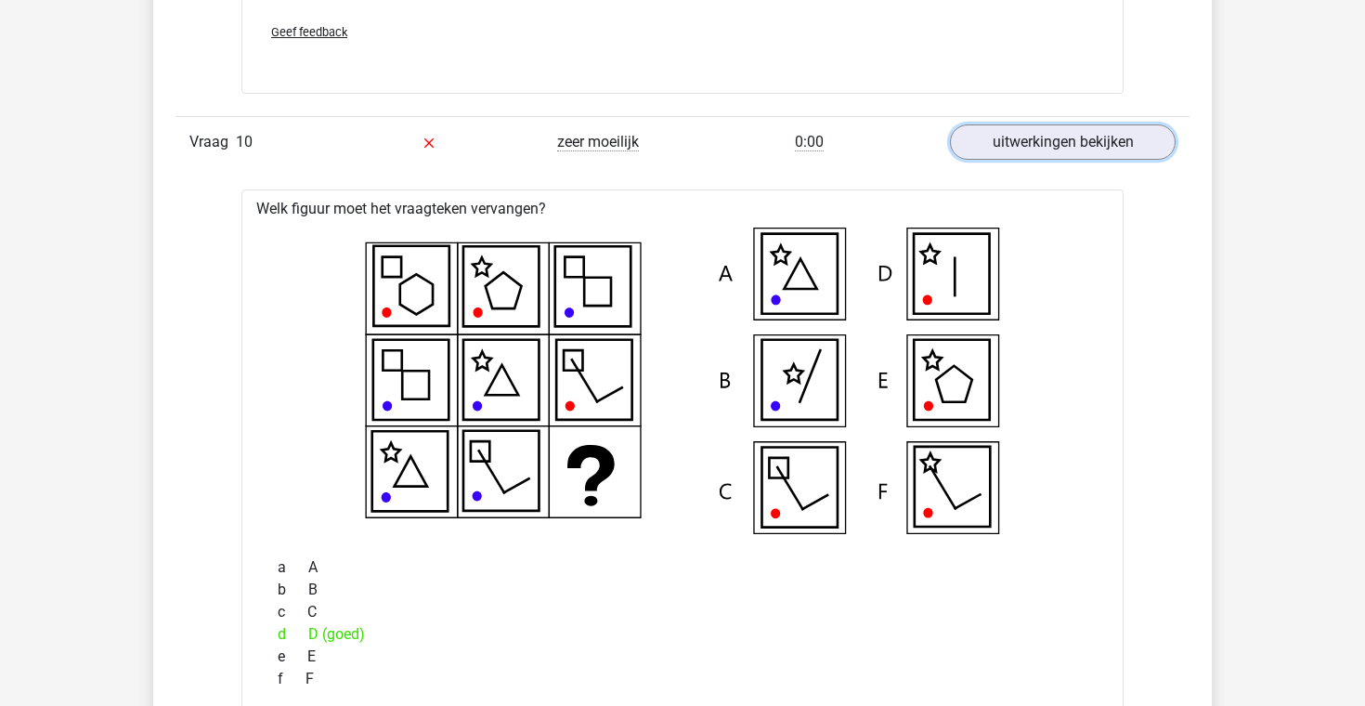
scroll to position [7260, 0]
